Goal: Find specific page/section: Find specific page/section

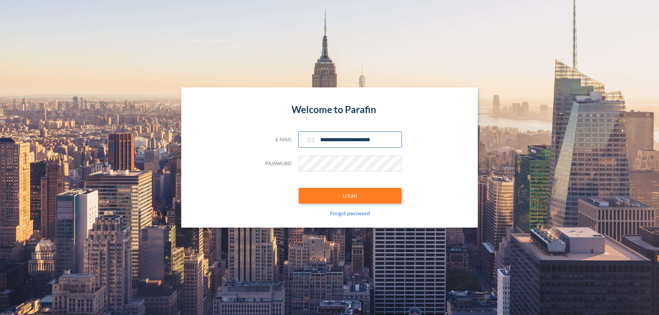
type input "**********"
click at [350, 196] on button "LOGIN" at bounding box center [350, 196] width 103 height 16
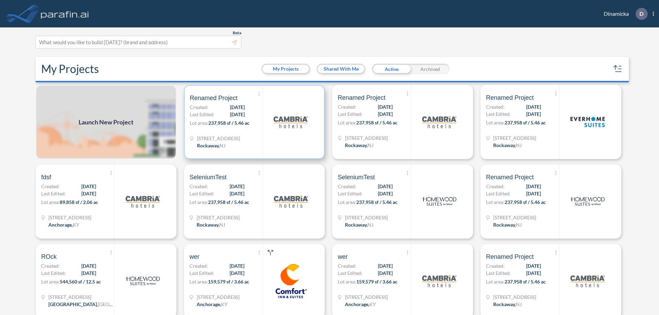
scroll to position [2, 0]
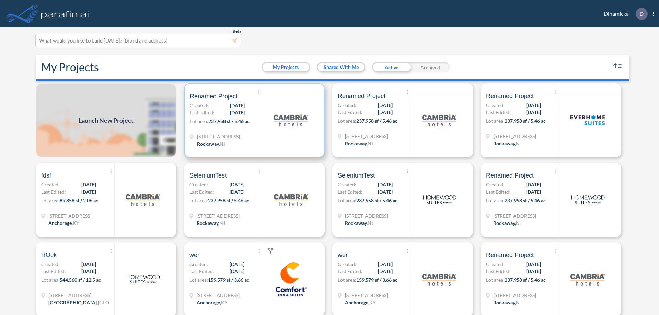
click at [253, 120] on p "Lot area: 237,958 sf / 5.46 ac" at bounding box center [226, 123] width 73 height 10
